Goal: Task Accomplishment & Management: Manage account settings

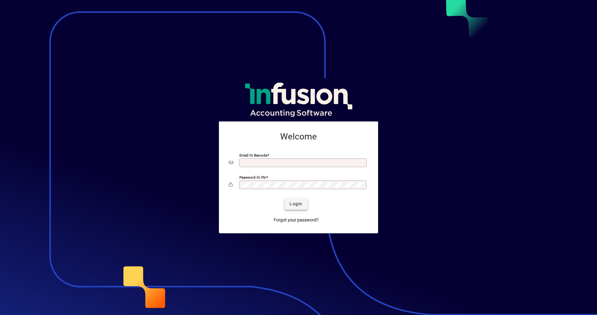
type input "**********"
click at [294, 205] on span "Login" at bounding box center [295, 204] width 13 height 7
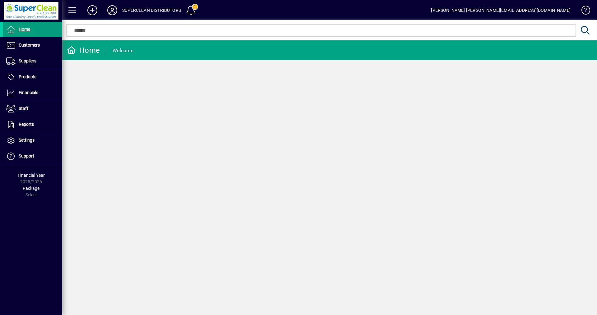
click at [108, 7] on icon at bounding box center [112, 10] width 12 height 10
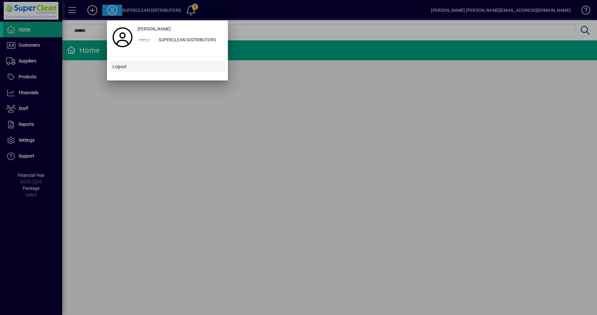
click at [120, 66] on span "Logout" at bounding box center [120, 66] width 14 height 7
